Goal: Register for event/course

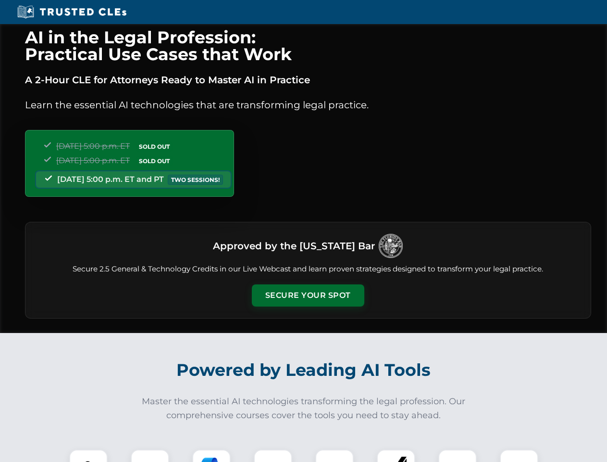
click at [308, 295] on button "Secure Your Spot" at bounding box center [308, 295] width 112 height 22
click at [88, 455] on img at bounding box center [89, 468] width 28 height 28
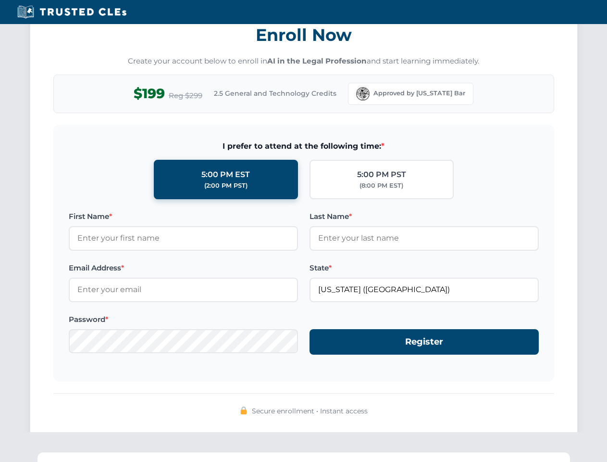
scroll to position [944, 0]
